Goal: Check status: Check status

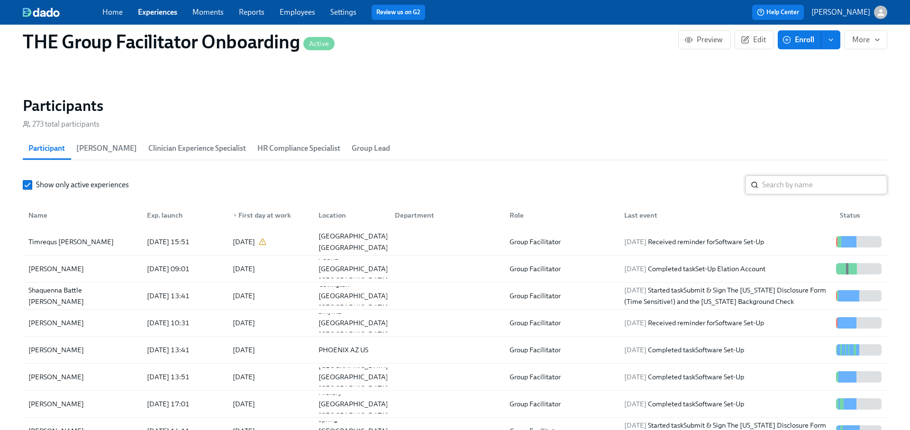
scroll to position [763, 0]
click at [782, 179] on input "search" at bounding box center [824, 184] width 125 height 19
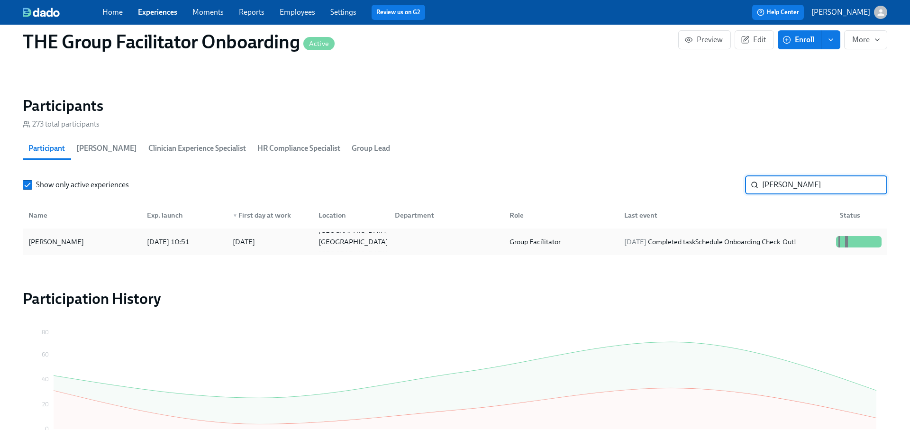
type input "[PERSON_NAME]"
click at [758, 239] on div "[DATE] Completed task Schedule Onboarding Check-Out!" at bounding box center [710, 241] width 180 height 11
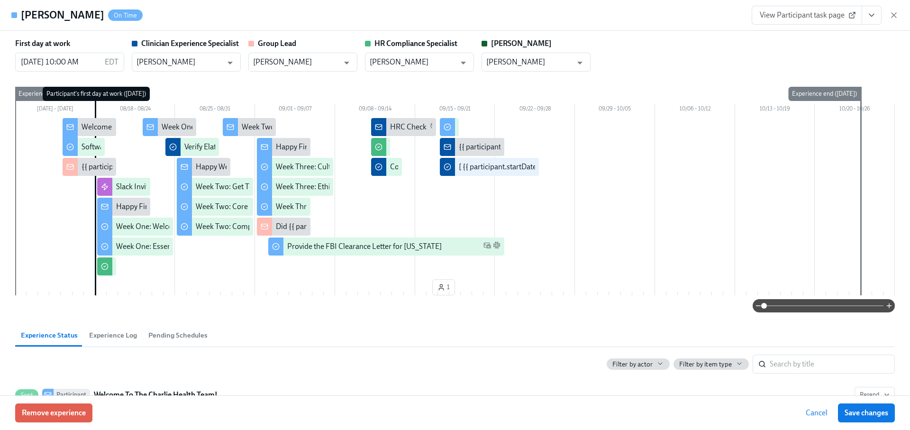
click at [869, 16] on icon "View task page" at bounding box center [870, 14] width 9 height 9
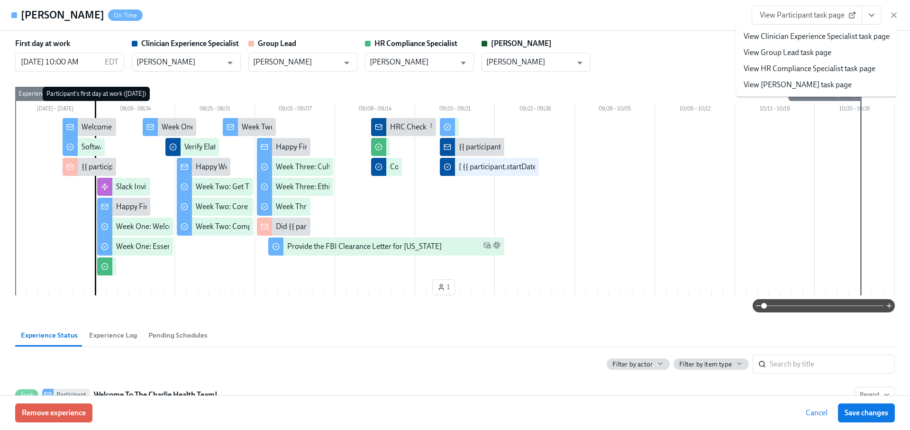
click at [826, 32] on link "View Clinician Experience Specialist task page" at bounding box center [816, 36] width 146 height 10
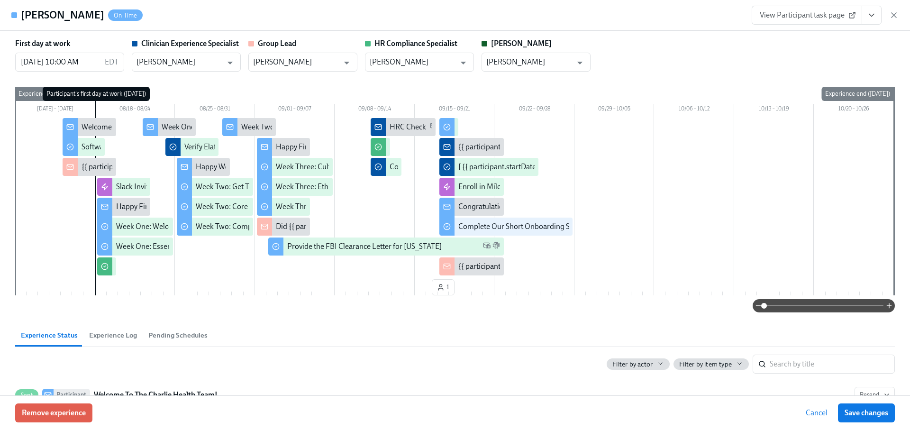
click at [887, 15] on div "View Participant task page" at bounding box center [824, 15] width 147 height 19
click at [896, 15] on icon "button" at bounding box center [893, 14] width 9 height 9
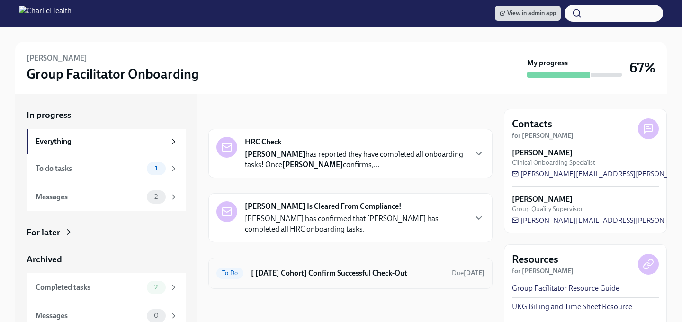
click at [294, 271] on h6 "[ [DATE] Cohort] Confirm Successful Check-Out" at bounding box center [347, 273] width 193 height 10
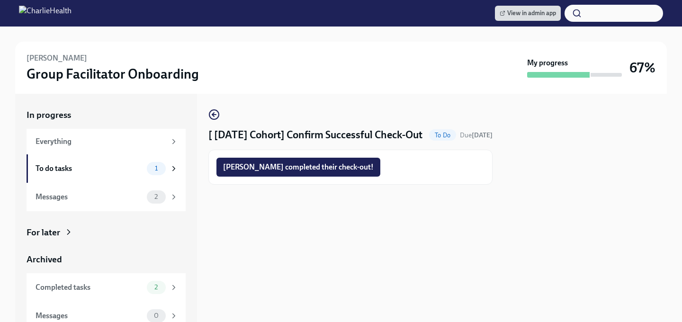
click at [308, 169] on div "[PERSON_NAME] completed their check-out!" at bounding box center [350, 167] width 284 height 35
click at [307, 172] on span "Patrick completed their check-out!" at bounding box center [298, 166] width 151 height 9
